Goal: Task Accomplishment & Management: Use online tool/utility

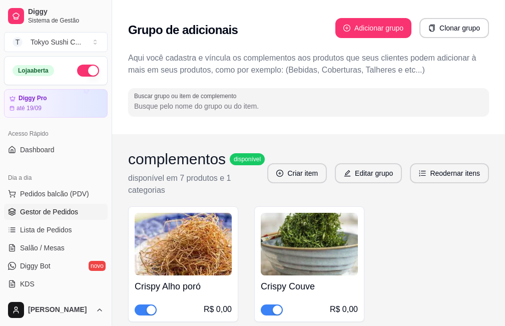
click at [68, 209] on span "Gestor de Pedidos" at bounding box center [49, 212] width 58 height 10
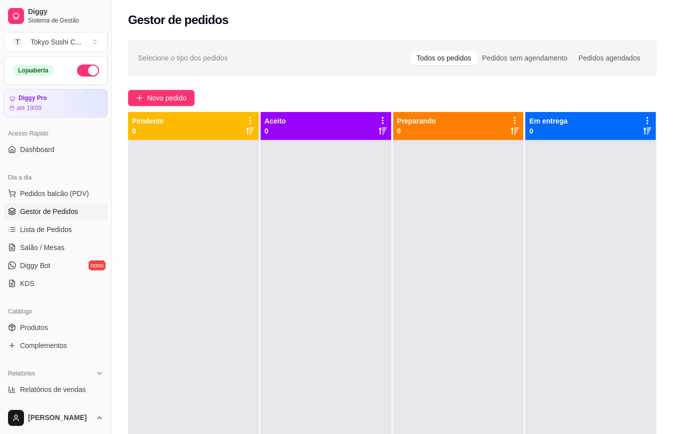
drag, startPoint x: 497, startPoint y: 0, endPoint x: 375, endPoint y: 269, distance: 295.5
click at [375, 269] on div at bounding box center [326, 357] width 131 height 434
click at [51, 229] on span "Lista de Pedidos" at bounding box center [46, 230] width 52 height 10
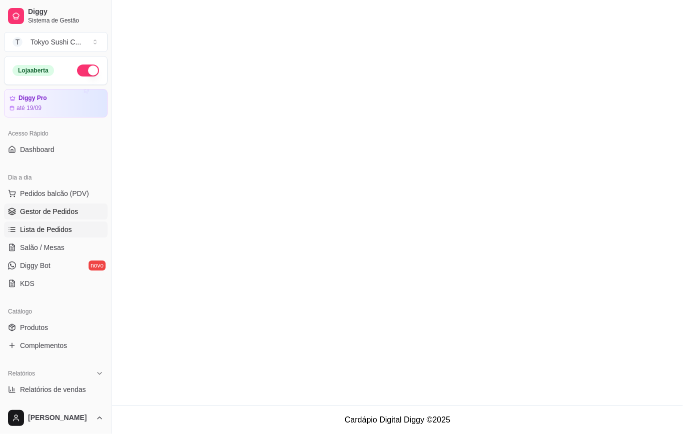
click at [57, 213] on span "Gestor de Pedidos" at bounding box center [49, 212] width 58 height 10
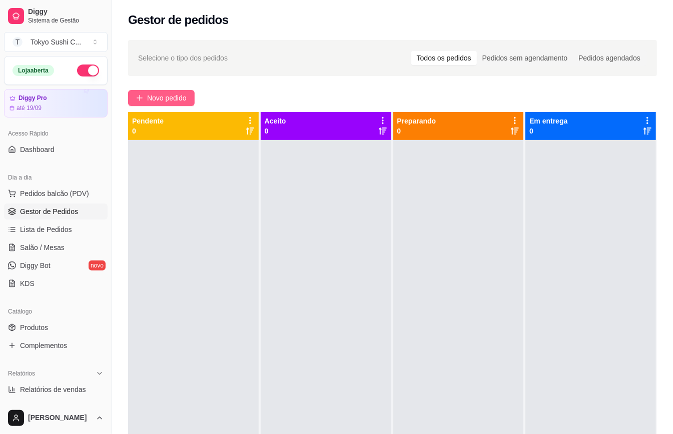
click at [161, 96] on span "Novo pedido" at bounding box center [167, 98] width 40 height 11
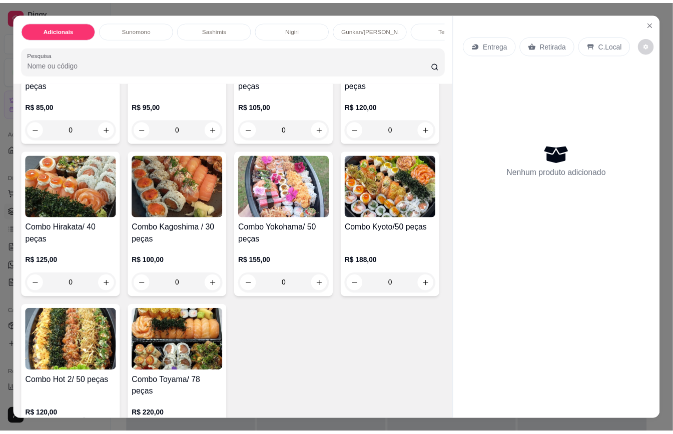
scroll to position [4401, 0]
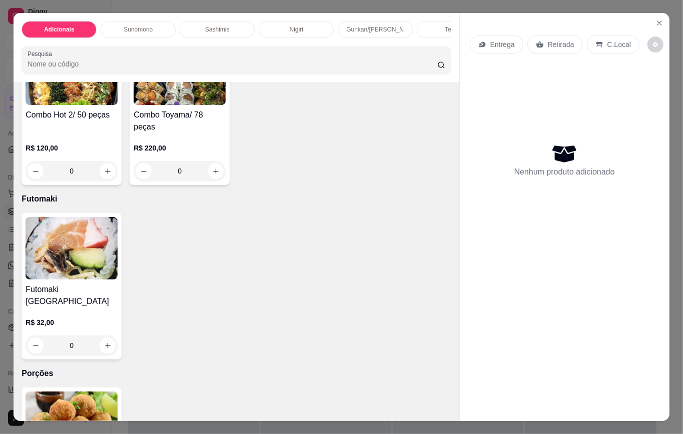
type input "1"
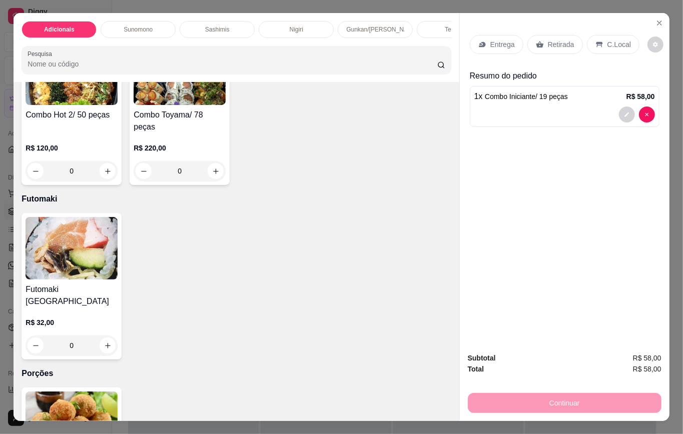
click at [512, 43] on icon at bounding box center [540, 45] width 8 height 8
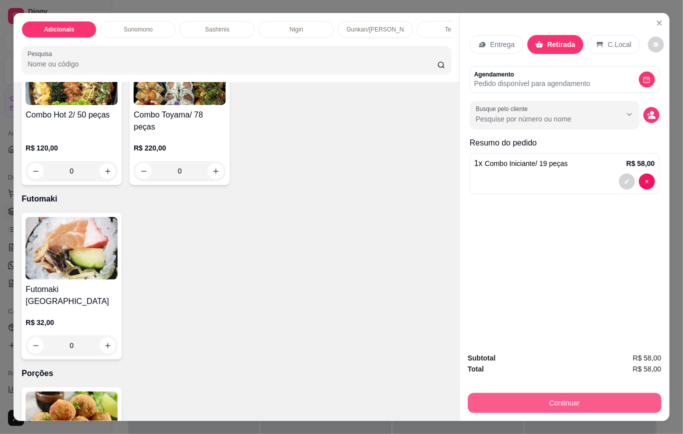
click at [487, 325] on button "Continuar" at bounding box center [565, 403] width 194 height 20
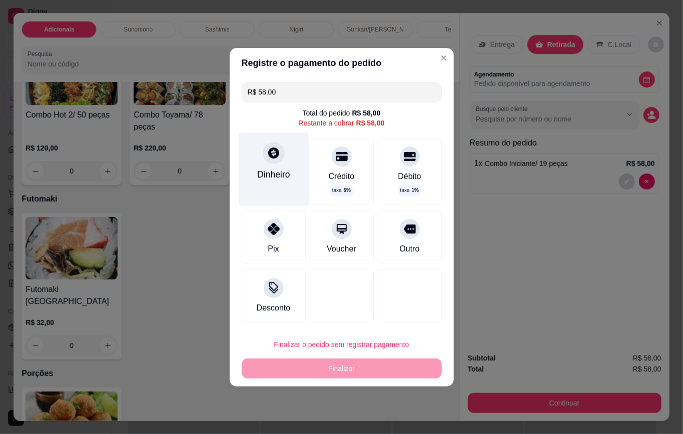
click at [279, 193] on div "Dinheiro" at bounding box center [273, 169] width 71 height 73
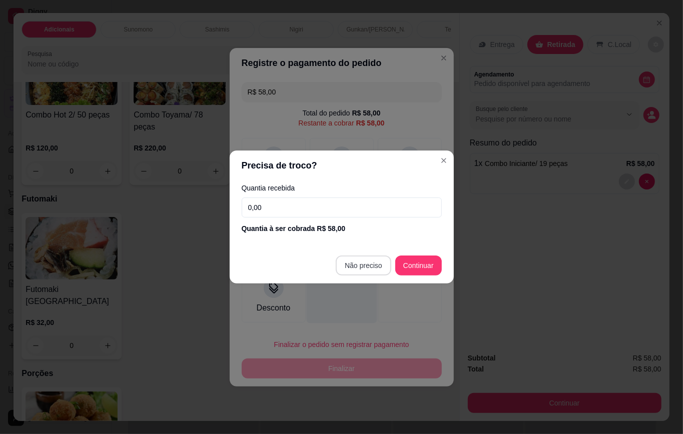
type input "R$ 0,00"
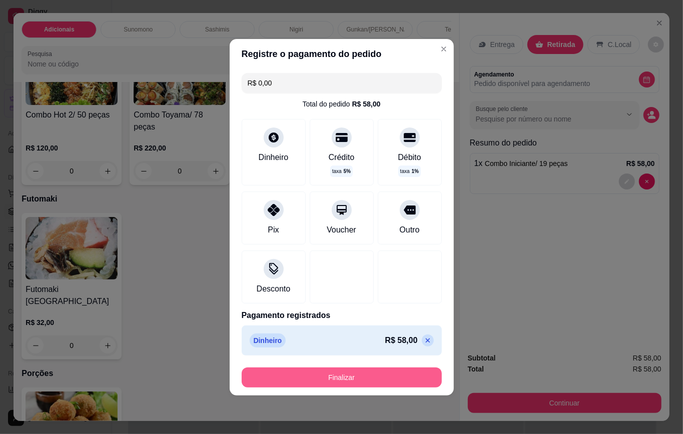
click at [343, 325] on button "Finalizar" at bounding box center [342, 378] width 200 height 20
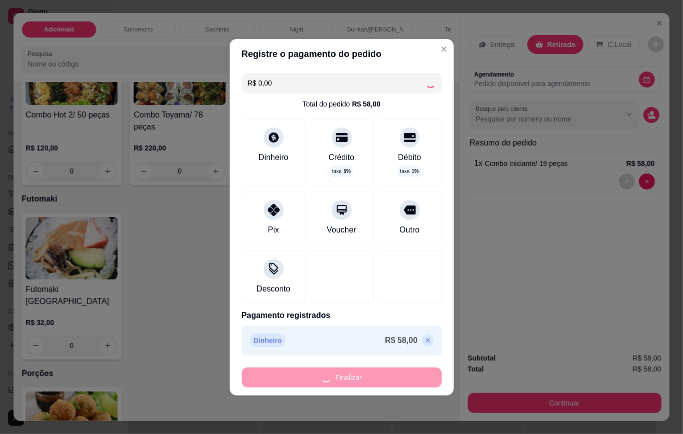
type input "0"
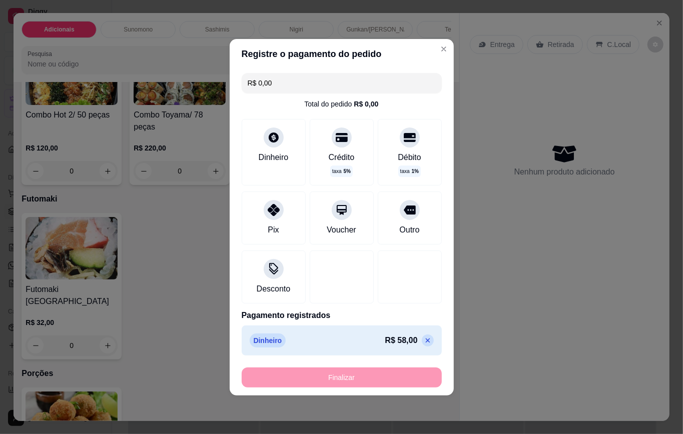
type input "-R$ 58,00"
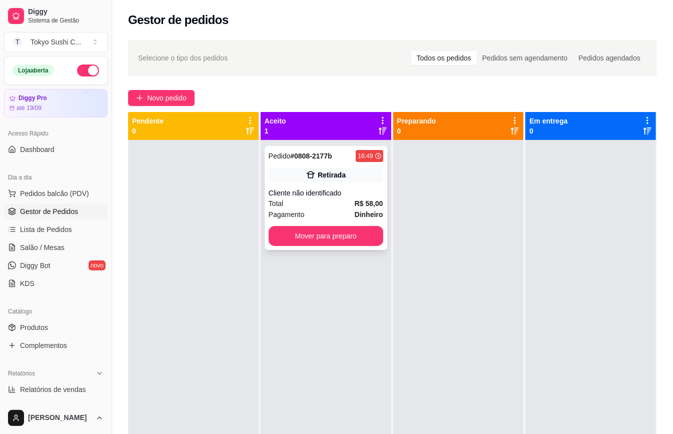
click at [333, 203] on div "Total R$ 58,00" at bounding box center [326, 203] width 115 height 11
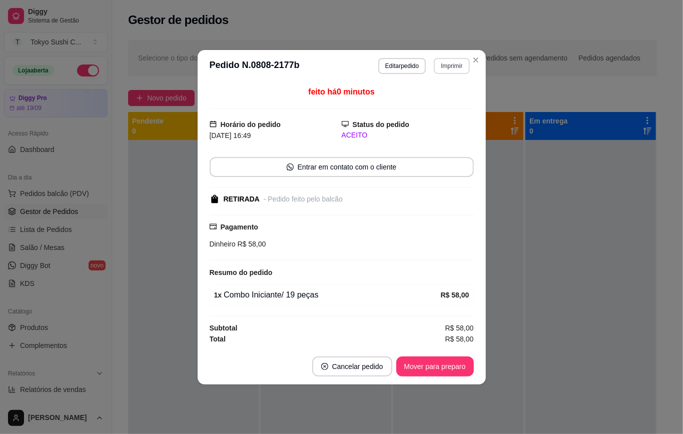
click at [450, 61] on button "Imprimir" at bounding box center [452, 66] width 36 height 16
click at [443, 102] on button "cozinha" at bounding box center [434, 99] width 73 height 16
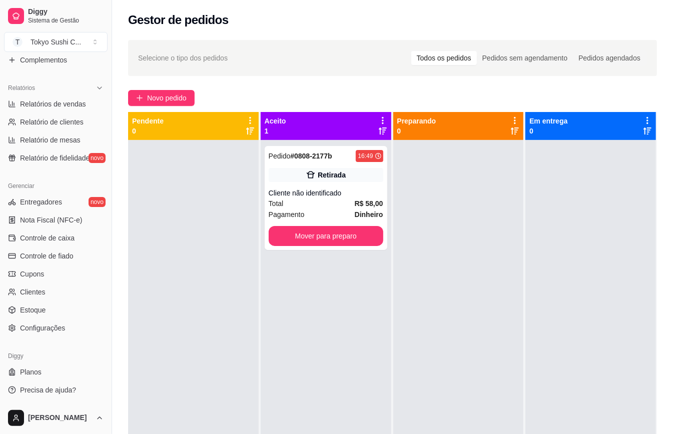
scroll to position [153, 0]
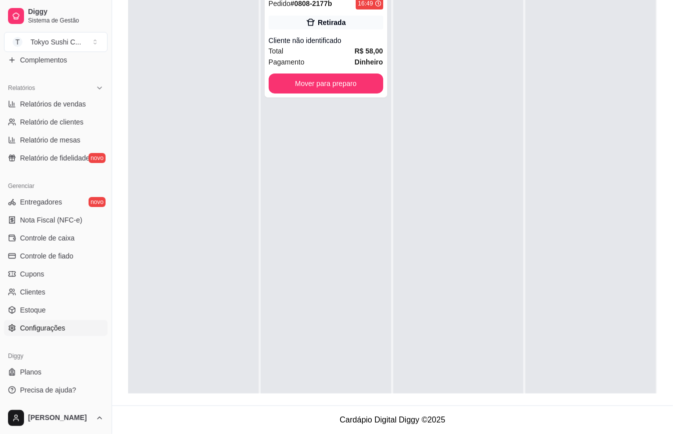
click at [43, 320] on link "Configurações" at bounding box center [56, 328] width 104 height 16
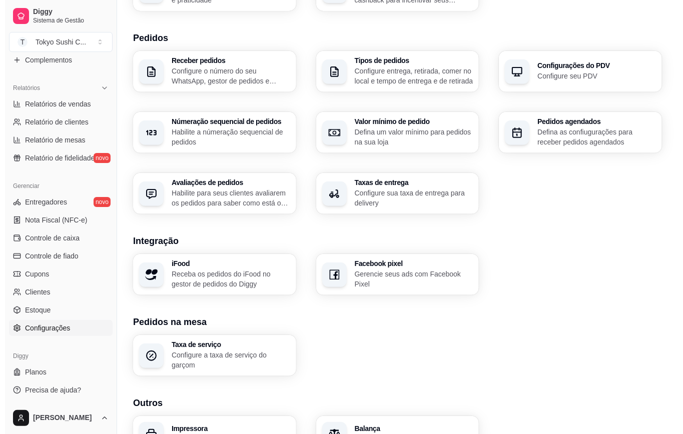
scroll to position [271, 0]
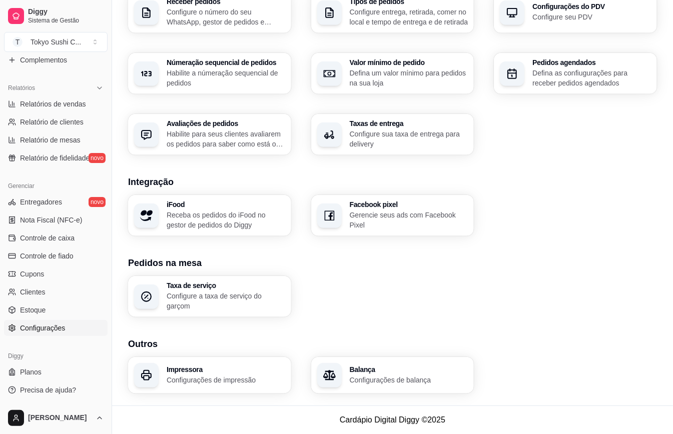
click at [234, 325] on h3 "Impressora" at bounding box center [226, 369] width 119 height 7
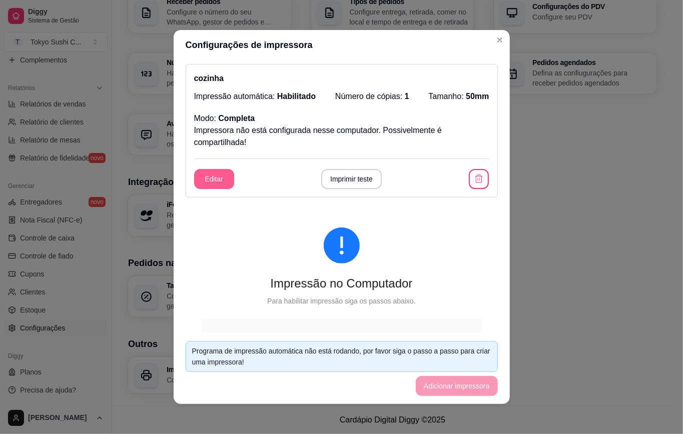
click at [199, 177] on button "Editar" at bounding box center [214, 179] width 40 height 20
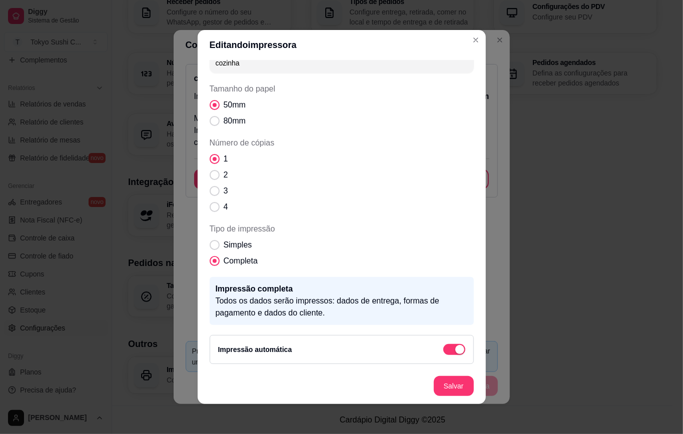
scroll to position [2, 0]
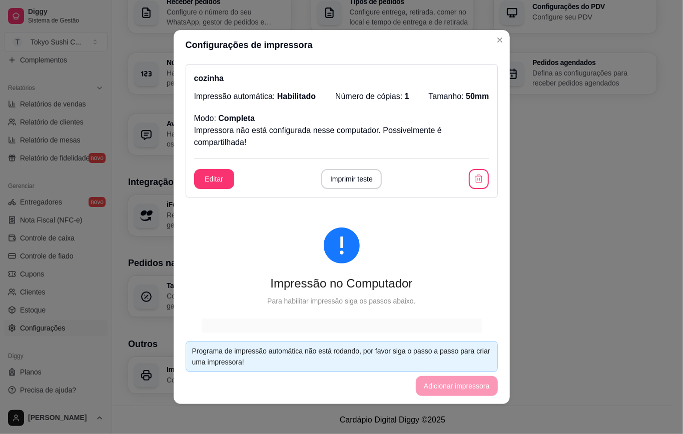
click at [419, 325] on div "Programa de impressão automática não está rodando, por favor siga o passo a pas…" at bounding box center [341, 357] width 299 height 22
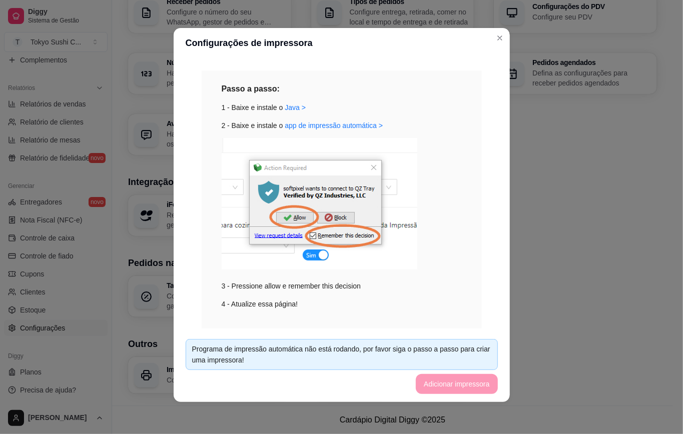
scroll to position [272, 0]
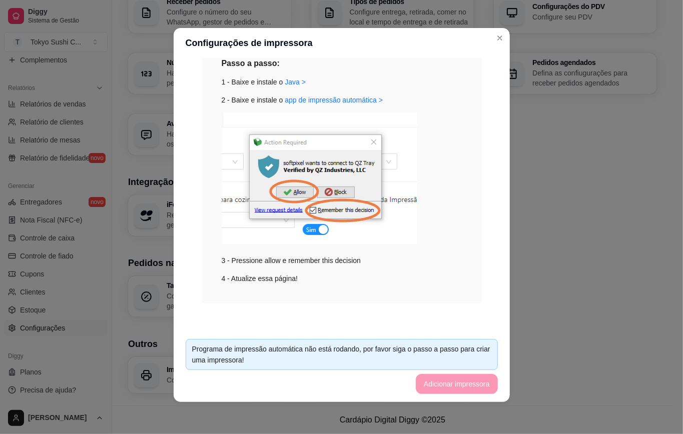
click at [323, 225] on img at bounding box center [320, 179] width 196 height 132
click at [330, 190] on img at bounding box center [320, 179] width 196 height 132
drag, startPoint x: 330, startPoint y: 190, endPoint x: 344, endPoint y: 181, distance: 16.9
click at [334, 188] on img at bounding box center [320, 179] width 196 height 132
click at [360, 135] on img at bounding box center [320, 179] width 196 height 132
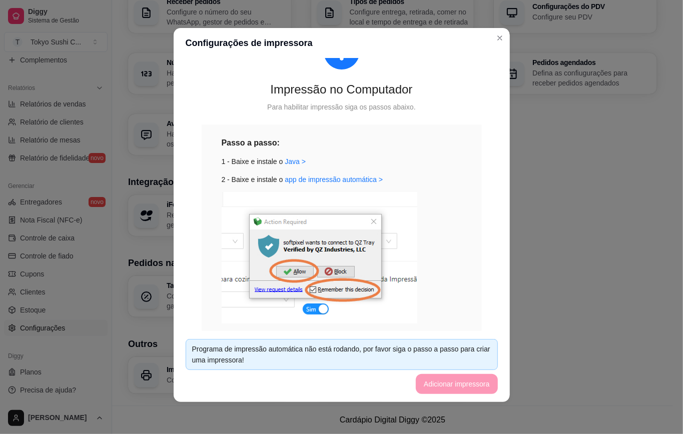
scroll to position [139, 0]
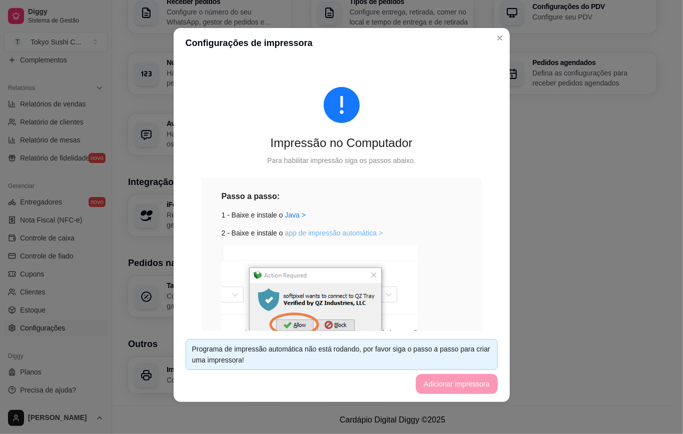
click at [317, 234] on link "app de impressão automática >" at bounding box center [334, 233] width 98 height 8
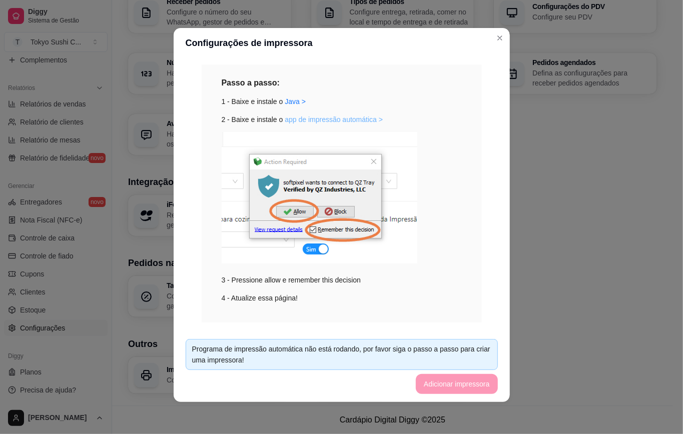
scroll to position [272, 0]
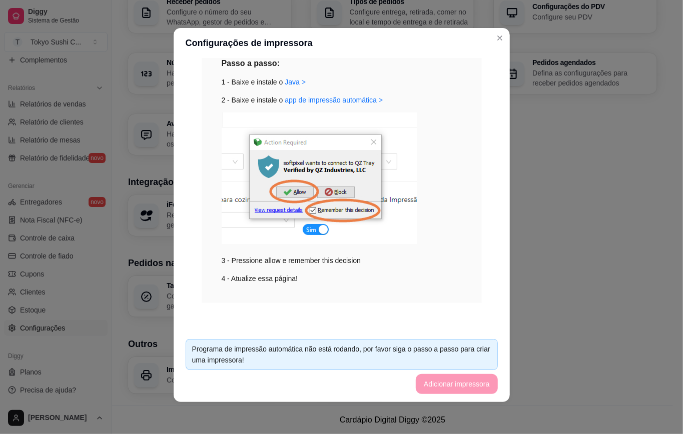
drag, startPoint x: 411, startPoint y: 245, endPoint x: 417, endPoint y: 245, distance: 6.0
click at [412, 245] on div "3 - Pressione allow e remember this decision" at bounding box center [342, 190] width 240 height 154
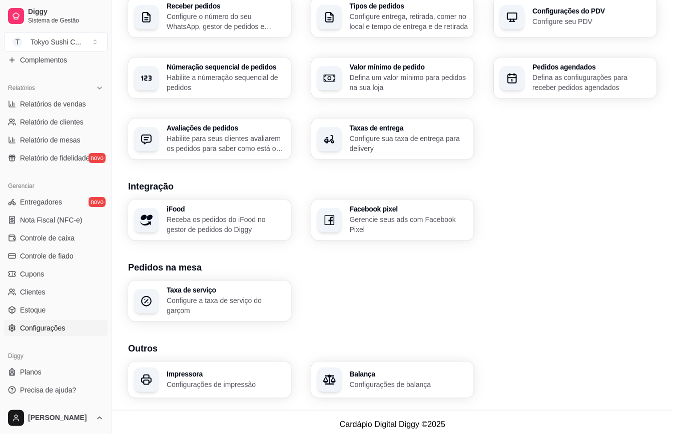
click at [221, 325] on div "Impressora Configurações de impressão" at bounding box center [209, 380] width 163 height 37
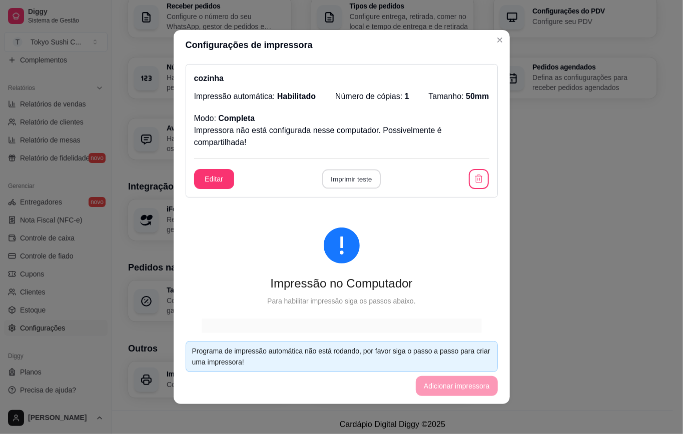
click at [343, 173] on button "Imprimir teste" at bounding box center [351, 180] width 59 height 20
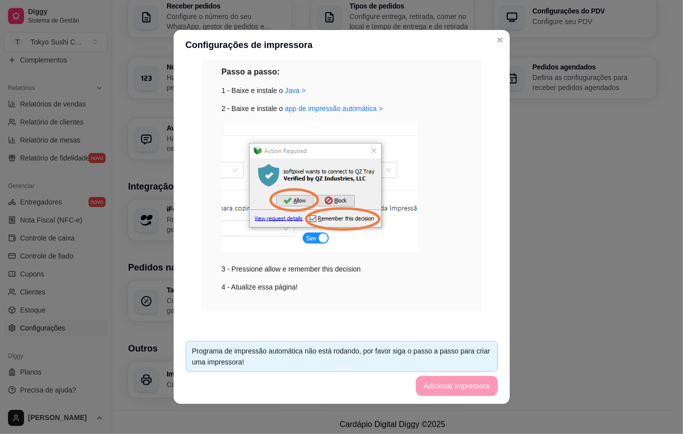
scroll to position [272, 0]
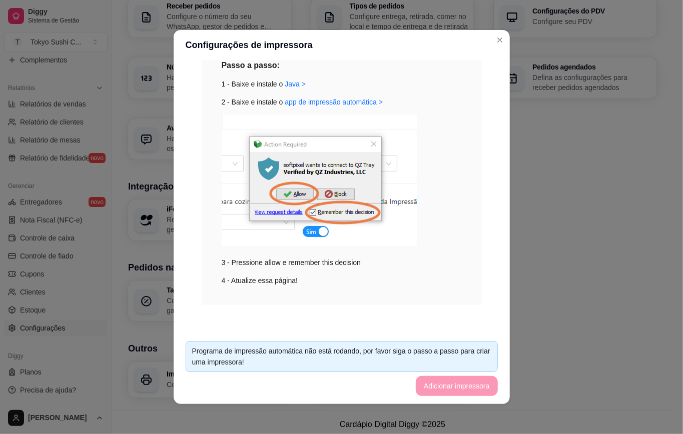
click at [343, 222] on img at bounding box center [320, 181] width 196 height 132
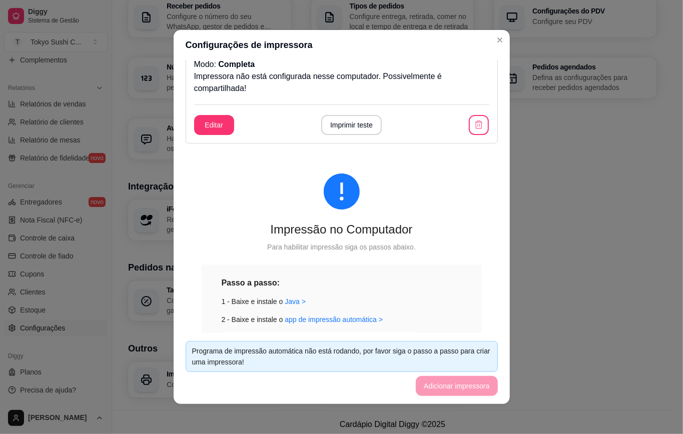
scroll to position [0, 0]
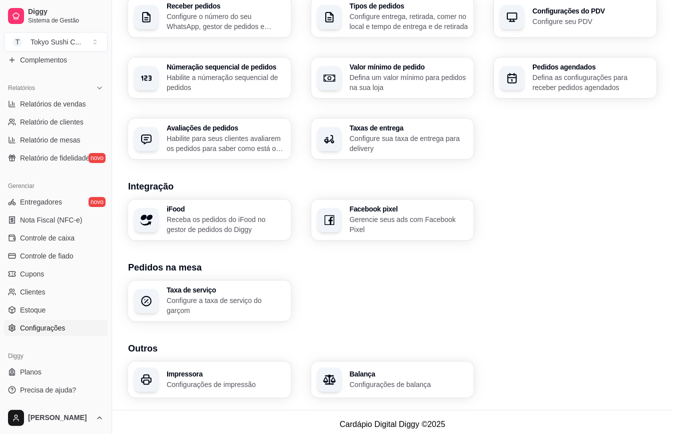
click at [239, 325] on div "Impressora Configurações de impressão" at bounding box center [209, 380] width 163 height 37
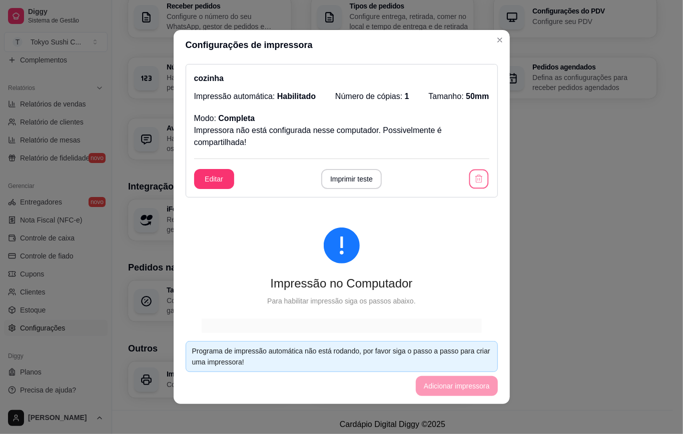
click at [474, 175] on icon "button" at bounding box center [479, 179] width 10 height 10
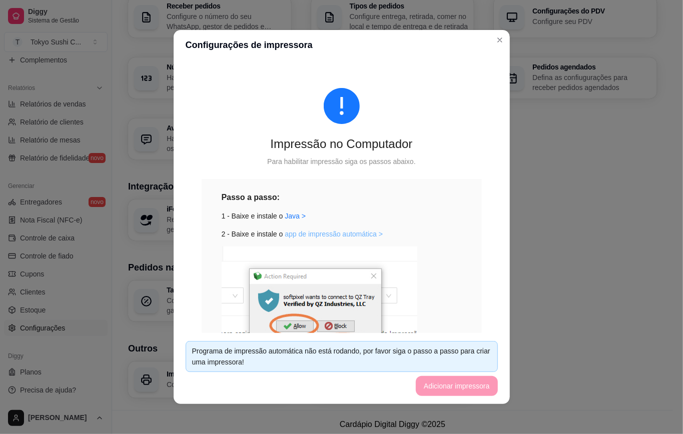
click at [292, 230] on link "app de impressão automática >" at bounding box center [334, 234] width 98 height 8
click at [434, 249] on div "3 - Pressione allow e remember this decision" at bounding box center [342, 324] width 240 height 154
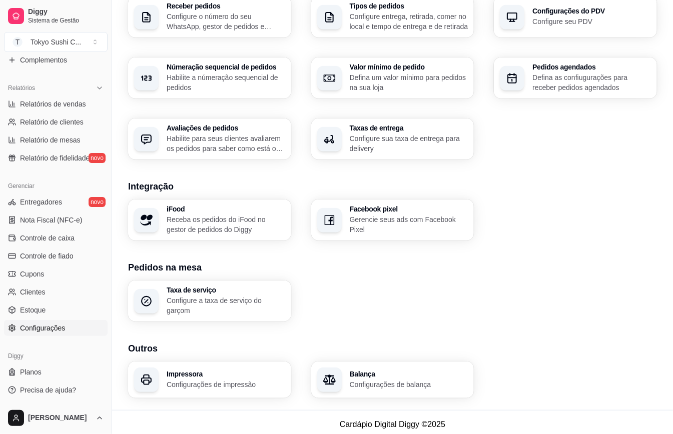
click at [512, 216] on div "iFood Receba os pedidos do iFood no gestor de pedidos do Diggy Facebook pixel G…" at bounding box center [392, 220] width 529 height 41
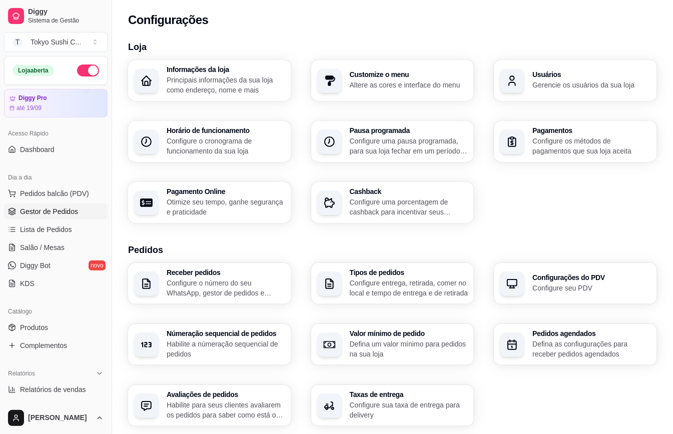
click at [56, 210] on span "Gestor de Pedidos" at bounding box center [49, 212] width 58 height 10
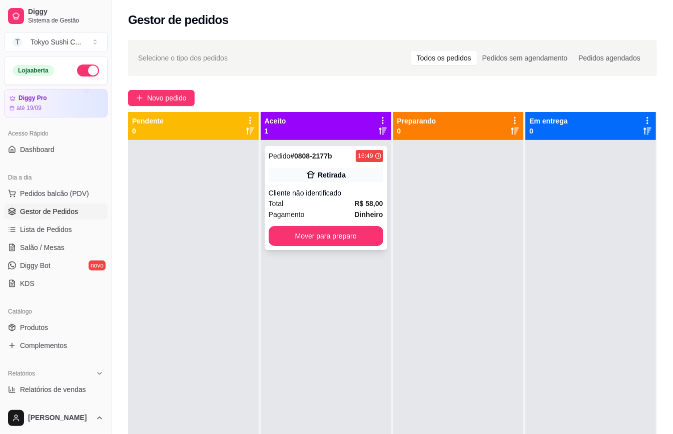
click at [335, 189] on div "Cliente não identificado" at bounding box center [326, 193] width 115 height 10
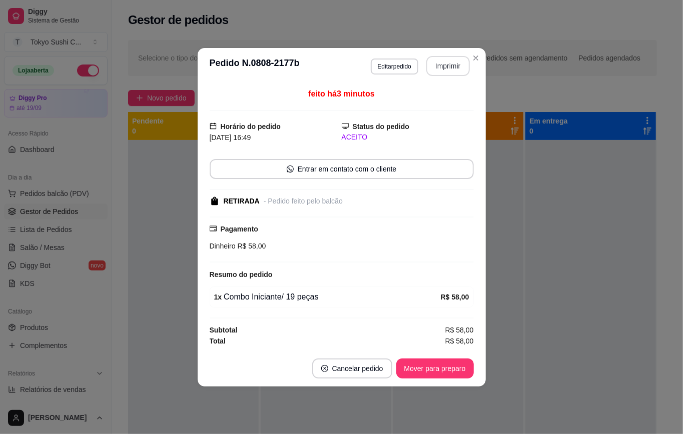
click at [451, 63] on button "Imprimir" at bounding box center [448, 66] width 44 height 20
click at [450, 67] on button "Imprimir" at bounding box center [448, 66] width 42 height 20
